Goal: Transaction & Acquisition: Book appointment/travel/reservation

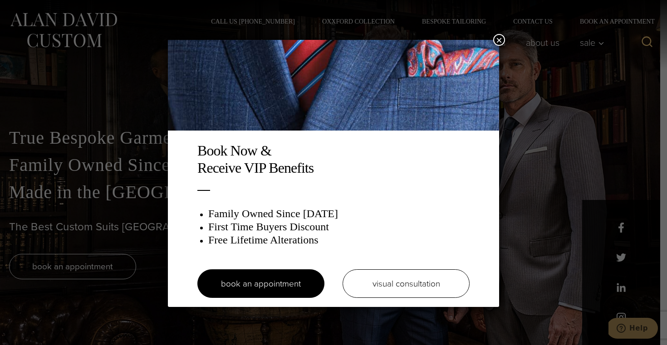
click at [567, 154] on div "Book Now & Receive VIP Benefits Family Owned Since 1913 First Time Buyers Disco…" at bounding box center [333, 172] width 667 height 345
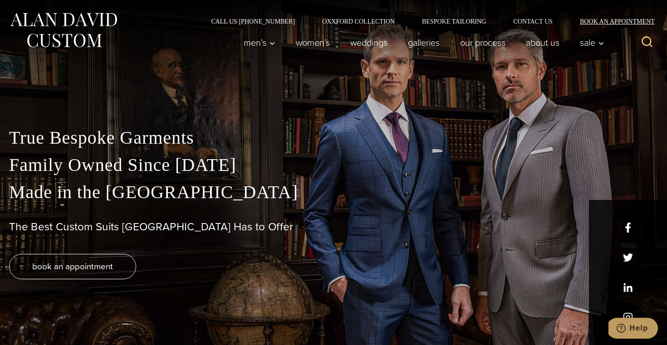
click at [603, 21] on link "Book an Appointment" at bounding box center [613, 21] width 92 height 6
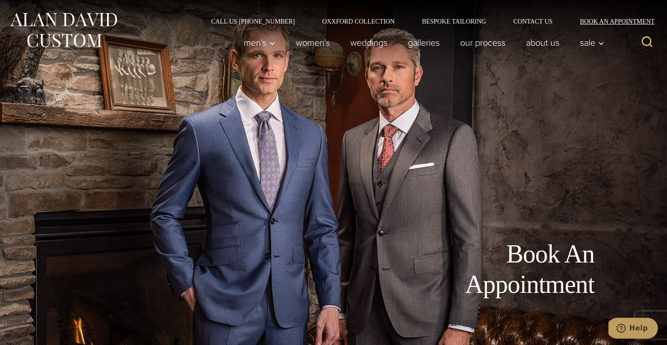
click at [601, 20] on link "Book an Appointment" at bounding box center [613, 21] width 92 height 6
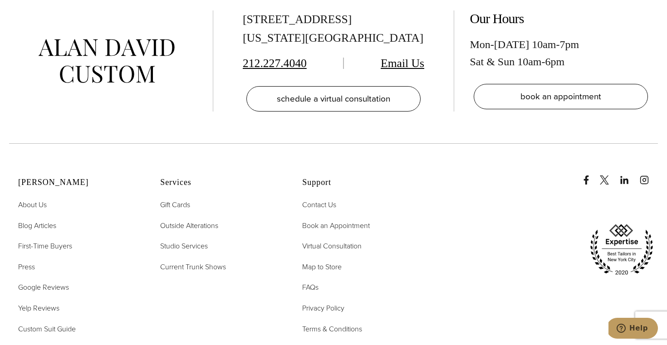
scroll to position [1831, 0]
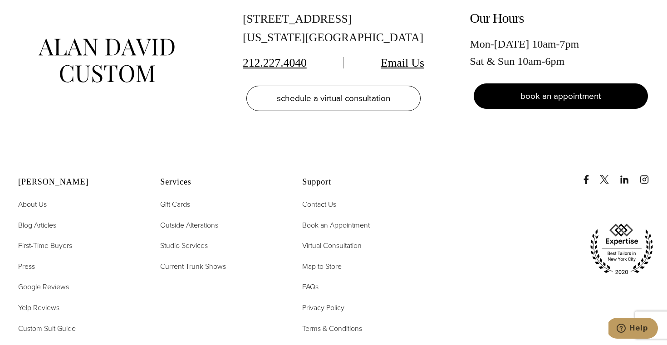
click at [542, 89] on span "book an appointment" at bounding box center [561, 95] width 81 height 13
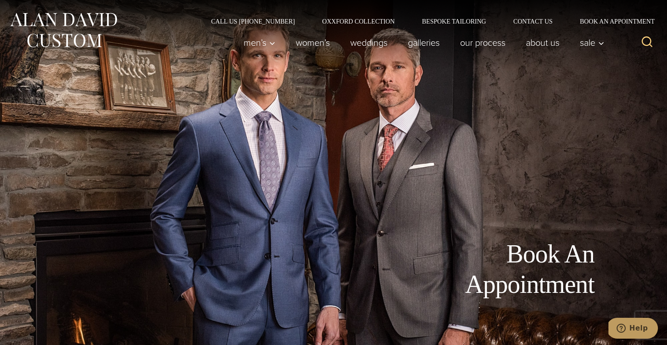
click at [456, 25] on div "Men’s Custom Suits Custom Tuxedos Custom Sports Coats Custom Trousers Custom Ve…" at bounding box center [422, 43] width 376 height 36
click at [455, 21] on link "Bespoke Tailoring" at bounding box center [454, 21] width 91 height 6
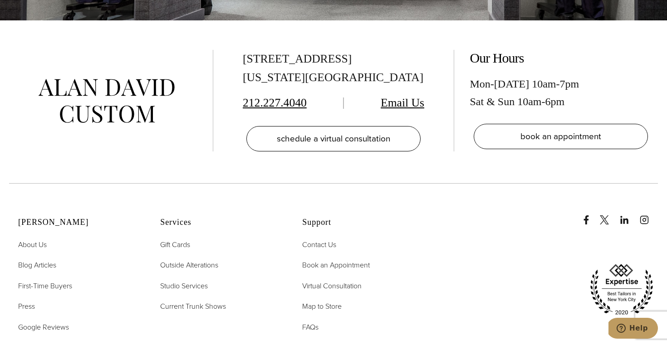
scroll to position [3829, 0]
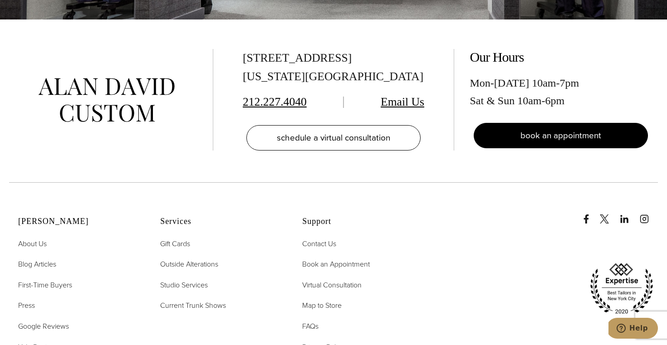
click at [499, 123] on link "book an appointment" at bounding box center [561, 135] width 174 height 25
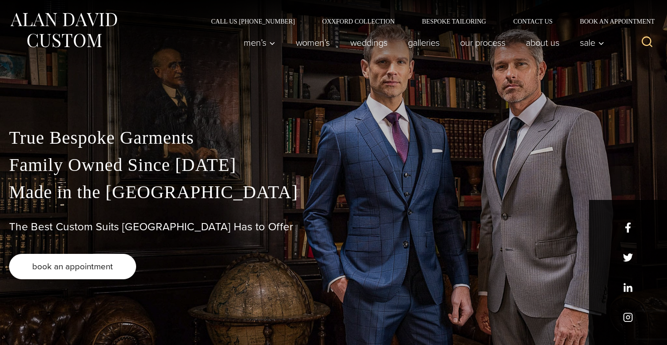
click at [90, 274] on link "book an appointment" at bounding box center [72, 266] width 127 height 25
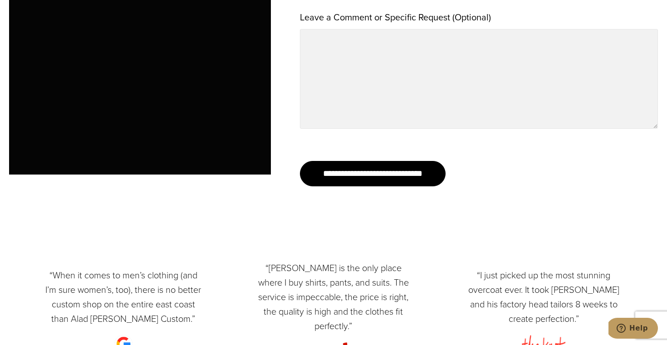
scroll to position [1014, 0]
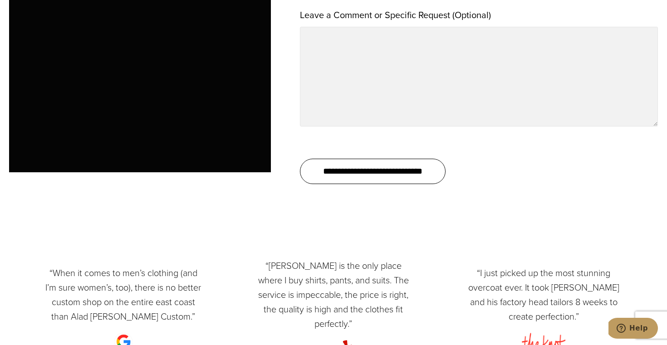
click at [359, 178] on input "**********" at bounding box center [373, 171] width 146 height 25
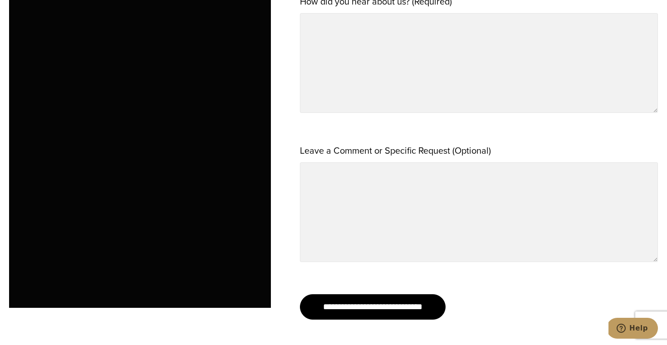
scroll to position [419, 0]
